Goal: Information Seeking & Learning: Find specific fact

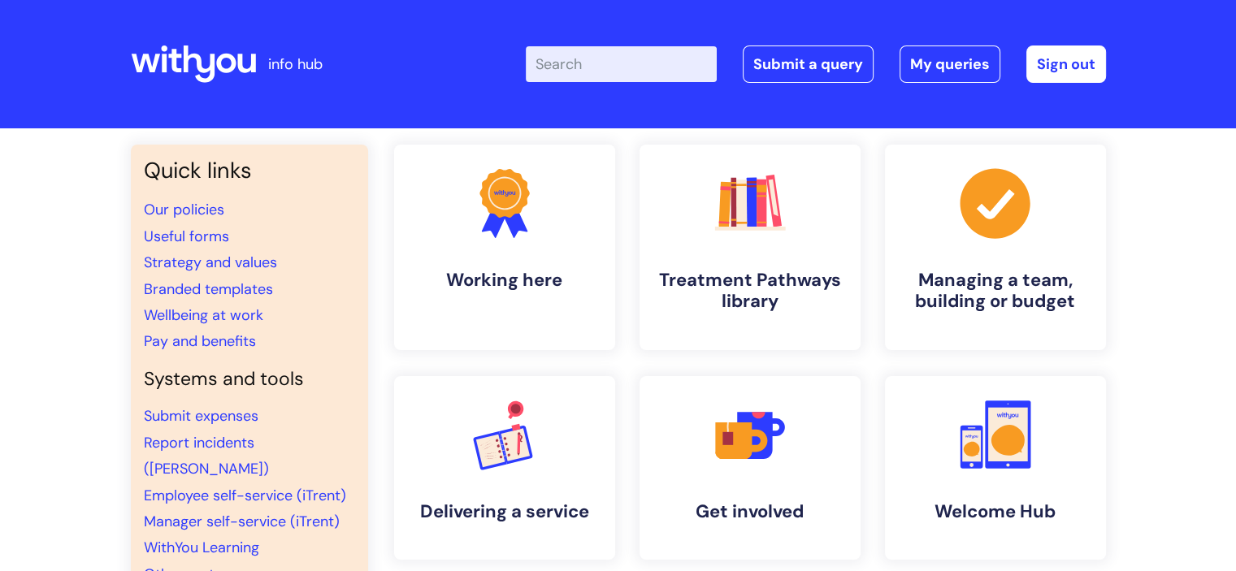
click at [582, 58] on input "Enter your search term here..." at bounding box center [621, 64] width 191 height 36
type input "wifi"
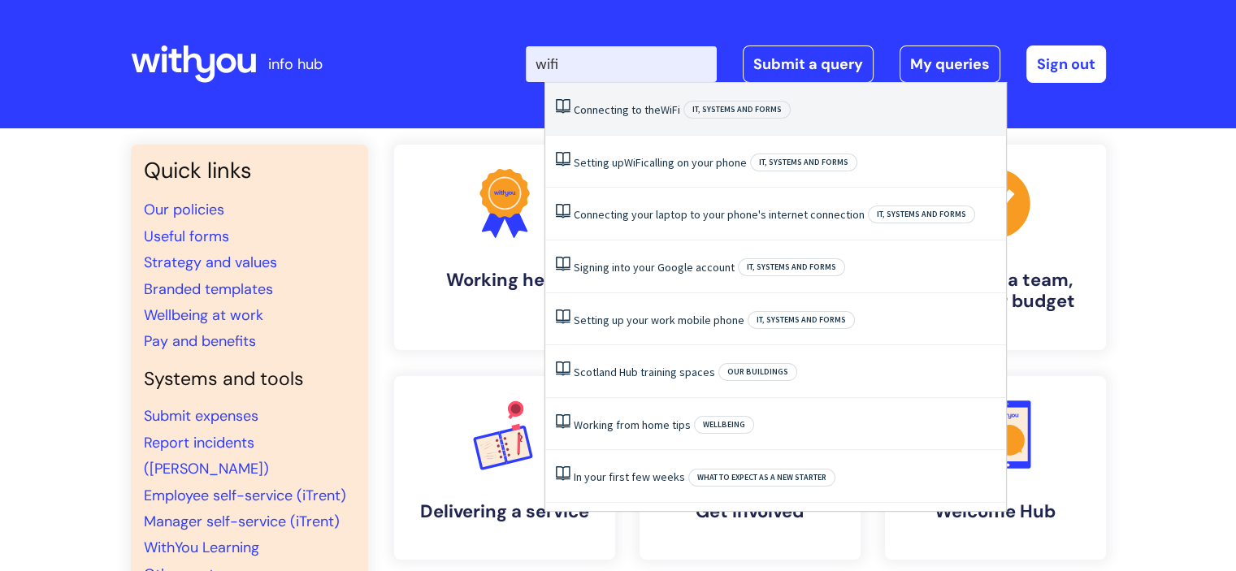
click at [605, 120] on li "Connecting to the WiFi IT, systems and forms" at bounding box center [775, 109] width 461 height 53
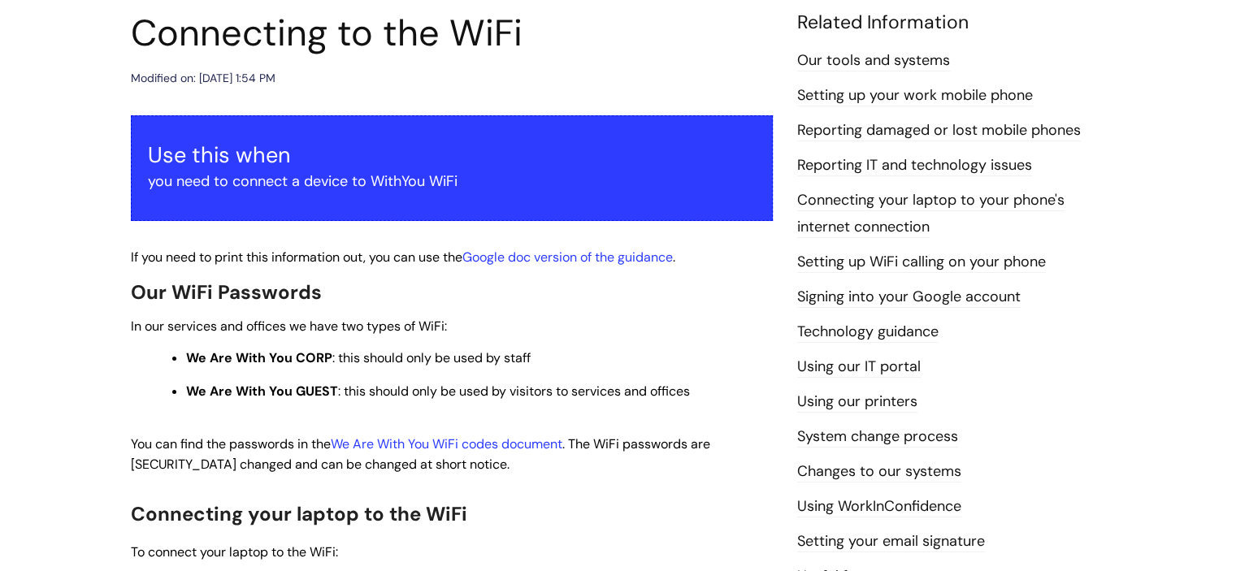
scroll to position [244, 0]
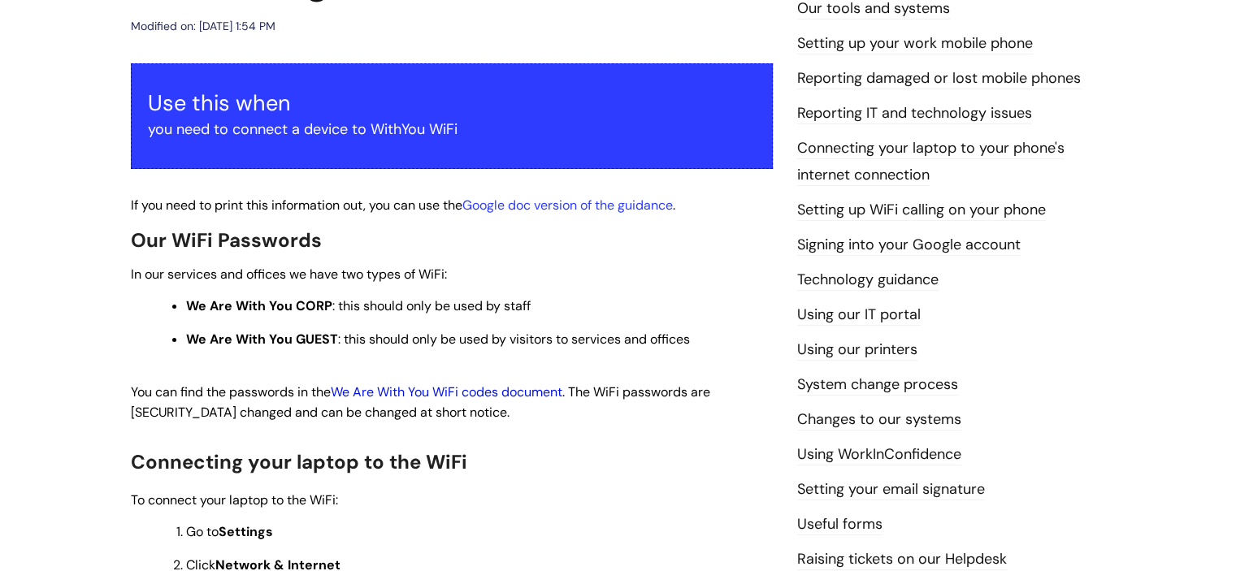
click at [474, 396] on link "We Are With You WiFi codes document" at bounding box center [447, 391] width 232 height 17
